Goal: Find specific page/section

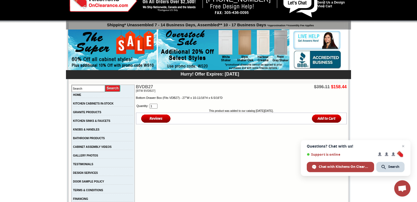
scroll to position [31, 0]
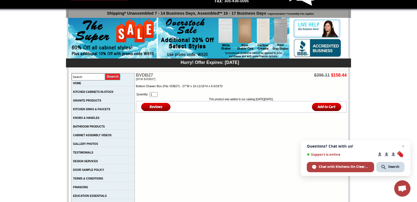
scroll to position [94, 0]
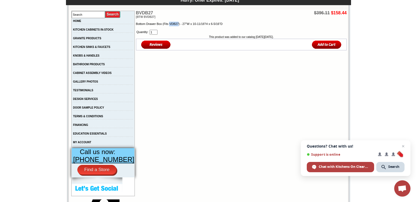
drag, startPoint x: 162, startPoint y: 25, endPoint x: 171, endPoint y: 26, distance: 9.3
click at [171, 26] on p "Bottom Drawer Box (Fits VDB27) - 27"W x 10-11/16"H x 6-5/16"D" at bounding box center [241, 24] width 210 height 5
copy p "VDB27"
click at [82, 14] on input "text" at bounding box center [88, 14] width 33 height 7
paste input "VDB27"
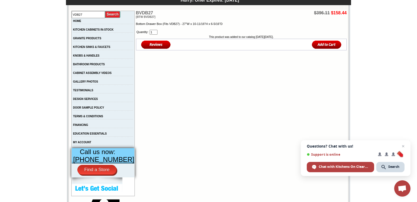
type input "VDB27"
click at [116, 13] on input "image" at bounding box center [112, 14] width 15 height 7
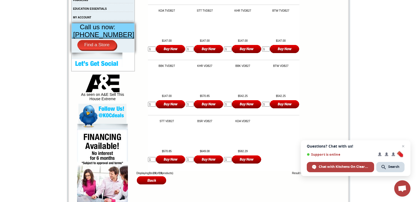
scroll to position [62, 0]
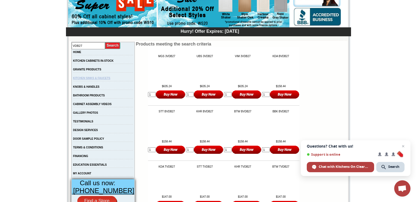
click at [88, 78] on link "KITCHEN SINKS & FAUCETS" at bounding box center [91, 78] width 37 height 3
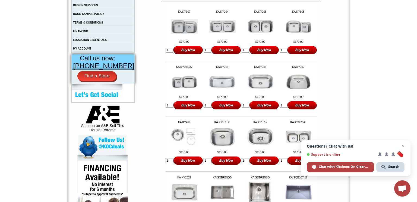
scroll to position [62, 0]
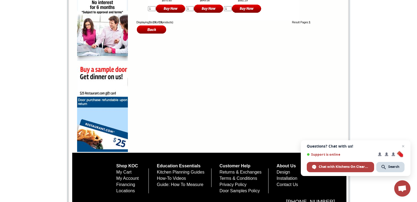
scroll to position [390, 0]
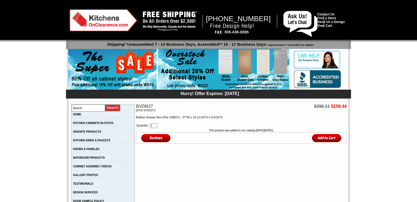
scroll to position [94, 0]
